Goal: Find specific page/section: Find specific page/section

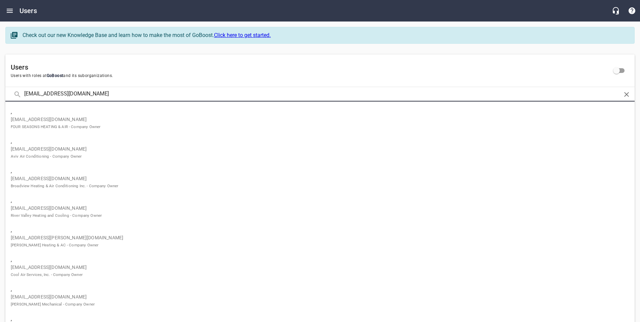
type input "[EMAIL_ADDRESS][DOMAIN_NAME]"
click button at bounding box center [0, 0] width 0 height 0
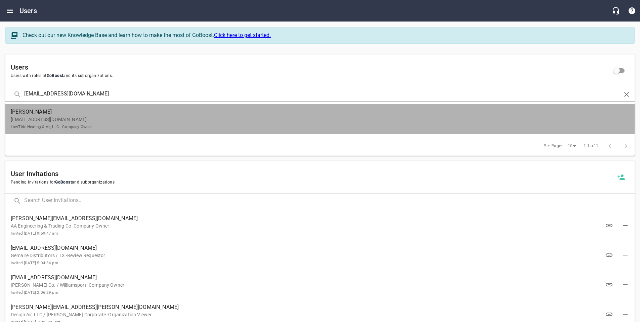
click at [46, 117] on p "[EMAIL_ADDRESS][DOMAIN_NAME] LowTide Heating & Air, LLC - Company Owner" at bounding box center [317, 123] width 613 height 14
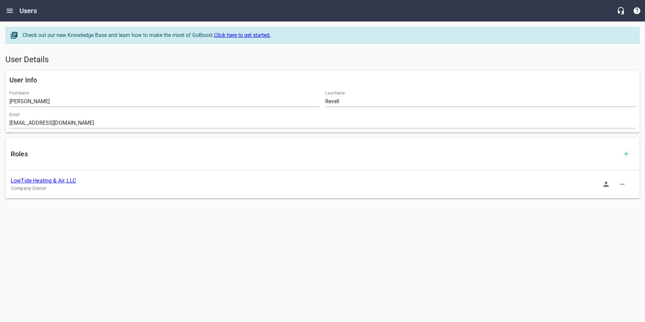
click at [48, 178] on link "LowTide Heating & Air, LLC" at bounding box center [43, 180] width 65 height 6
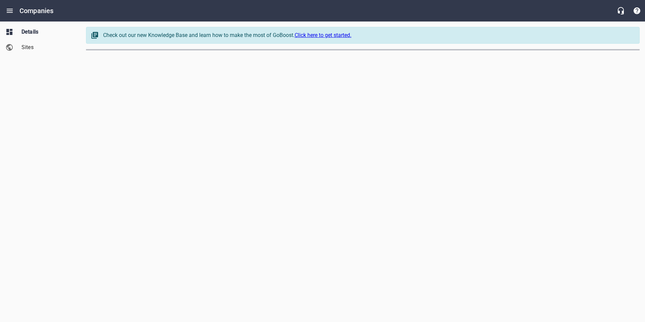
select select "[US_STATE]"
select select "48"
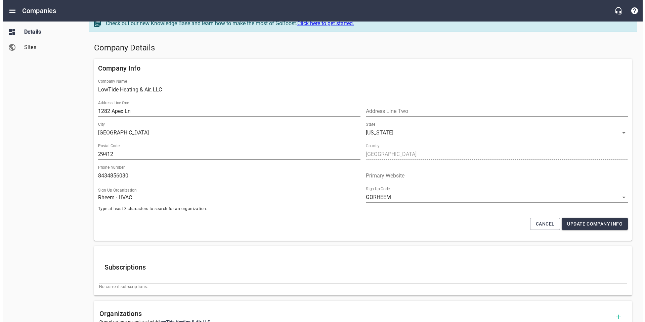
scroll to position [12, 0]
click at [10, 10] on icon "Open drawer" at bounding box center [10, 11] width 8 height 8
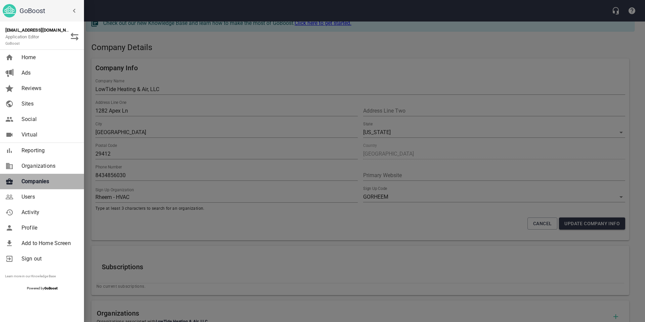
click at [38, 183] on span "Companies" at bounding box center [49, 181] width 54 height 8
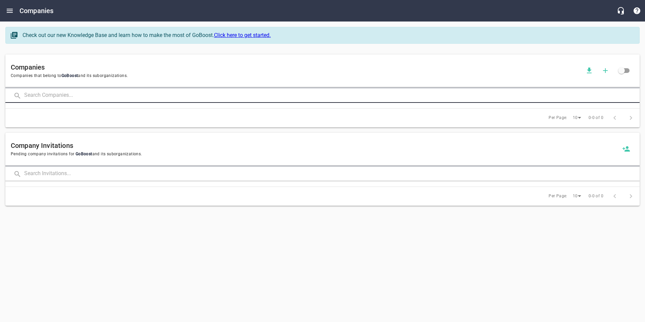
click at [61, 98] on input "text" at bounding box center [332, 95] width 616 height 14
type input "duke"
click button at bounding box center [0, 0] width 0 height 0
click at [89, 93] on input "duke" at bounding box center [322, 95] width 597 height 14
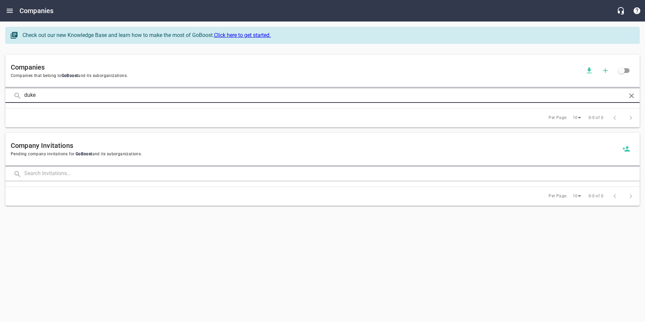
click at [89, 93] on input "duke" at bounding box center [322, 95] width 597 height 14
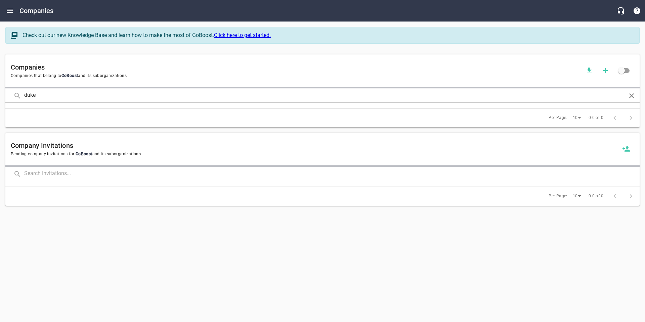
click at [83, 51] on div "Check out our new Knowledge Base and learn how to make the most of GoBoost. Cli…" at bounding box center [323, 38] width 640 height 28
click at [77, 97] on input "duke" at bounding box center [322, 95] width 597 height 14
click at [81, 46] on div "Check out our new Knowledge Base and learn how to make the most of GoBoost. Cli…" at bounding box center [323, 38] width 640 height 28
click at [82, 52] on div "Companies Companies that belong to GoBoost and its suborganizations. duke Per P…" at bounding box center [323, 91] width 640 height 78
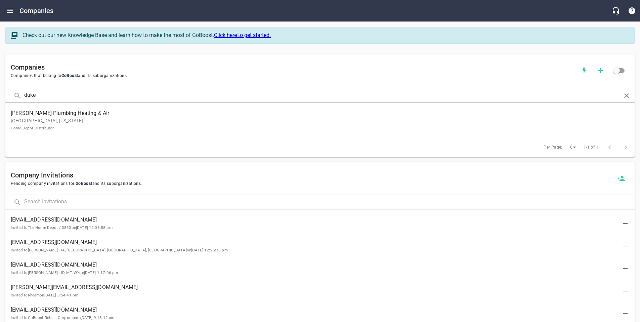
click at [110, 125] on p "[GEOGRAPHIC_DATA], [US_STATE] Home Depot Distributor" at bounding box center [315, 124] width 608 height 14
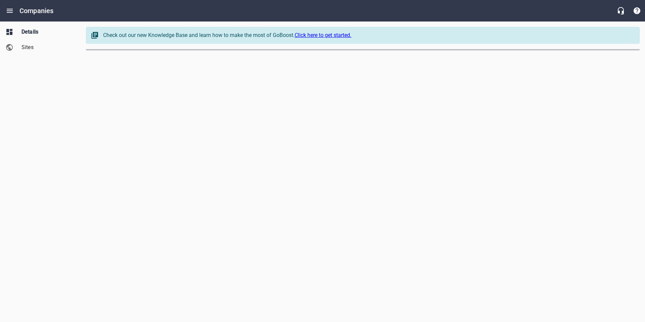
select select "[US_STATE]"
select select "62"
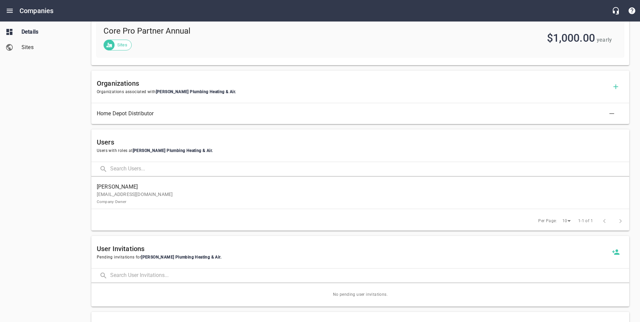
scroll to position [262, 0]
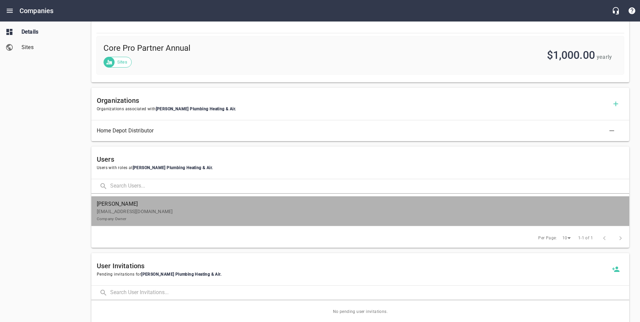
click at [156, 206] on span "[PERSON_NAME]" at bounding box center [358, 204] width 522 height 8
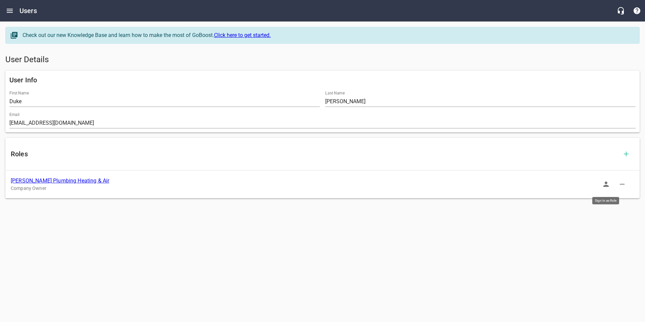
click at [607, 185] on icon "button" at bounding box center [605, 183] width 5 height 5
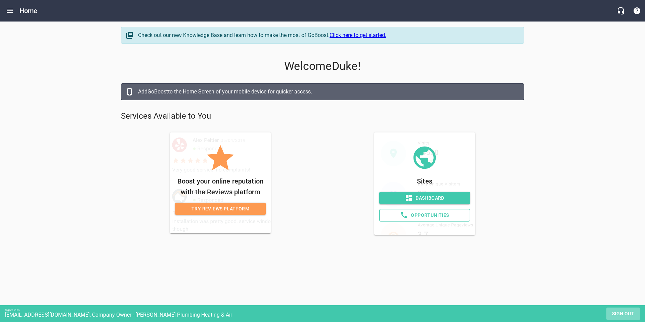
click at [616, 313] on span "Sign out" at bounding box center [623, 313] width 28 height 8
